Goal: Information Seeking & Learning: Learn about a topic

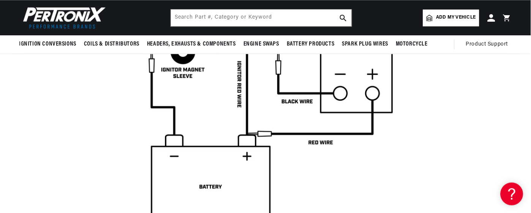
scroll to position [0, 283]
click at [57, 128] on div at bounding box center [265, 111] width 531 height 281
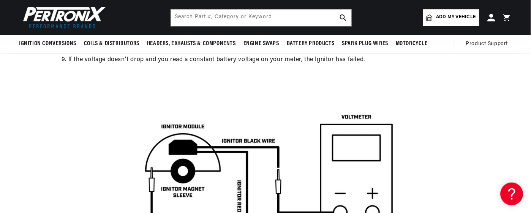
scroll to position [1891, 0]
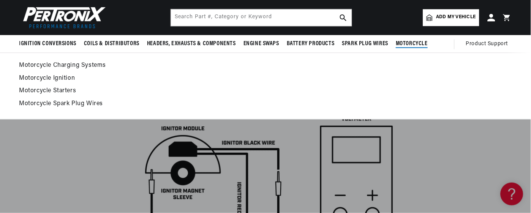
click at [398, 64] on link "Motorcycle Charging Systems" at bounding box center [265, 66] width 493 height 11
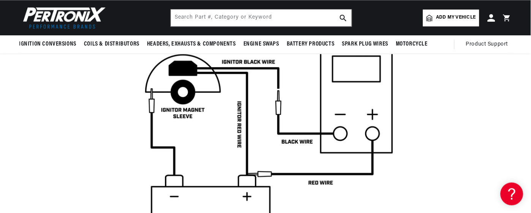
scroll to position [0, 0]
